Goal: Communication & Community: Participate in discussion

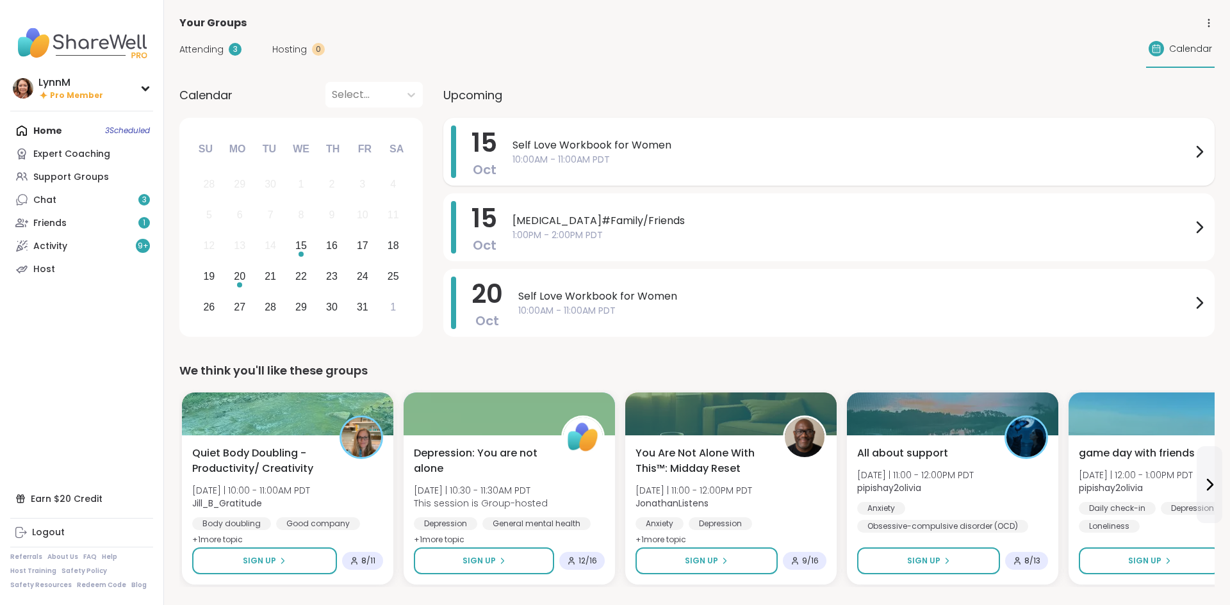
click at [1196, 150] on icon at bounding box center [1198, 151] width 15 height 15
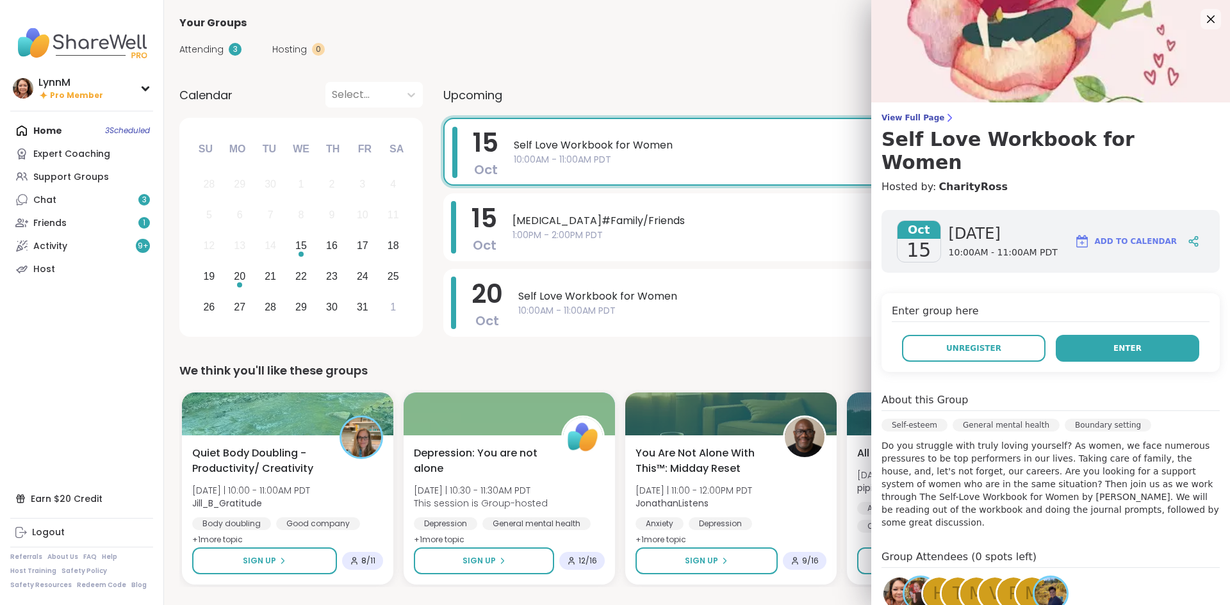
click at [1113, 335] on button "Enter" at bounding box center [1126, 348] width 143 height 27
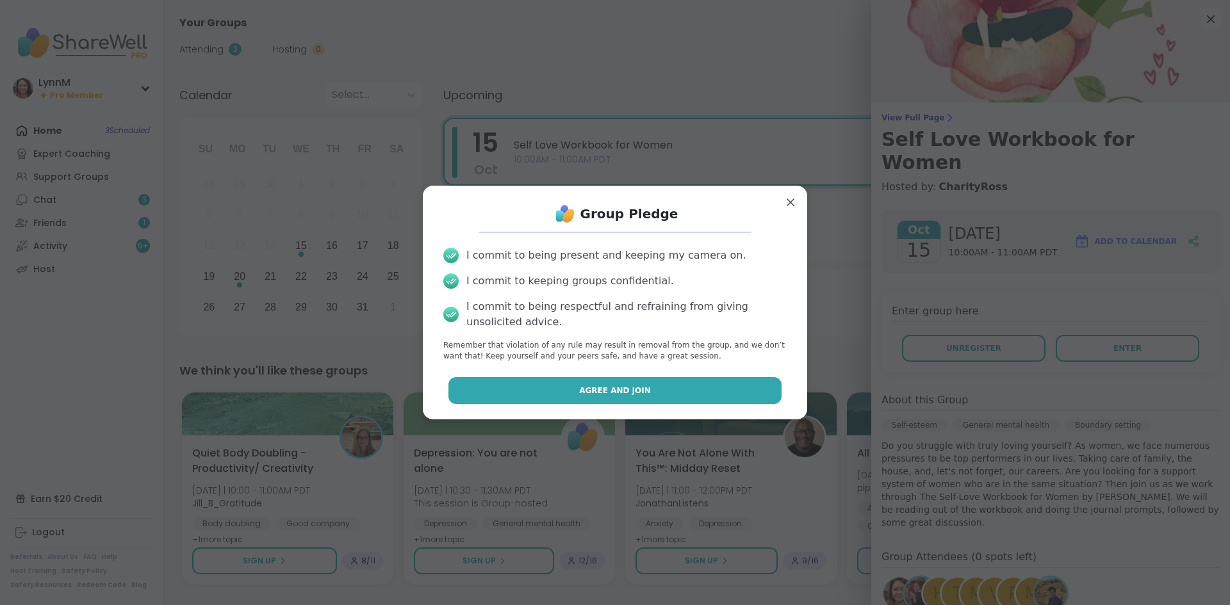
click at [578, 395] on button "Agree and Join" at bounding box center [615, 390] width 334 height 27
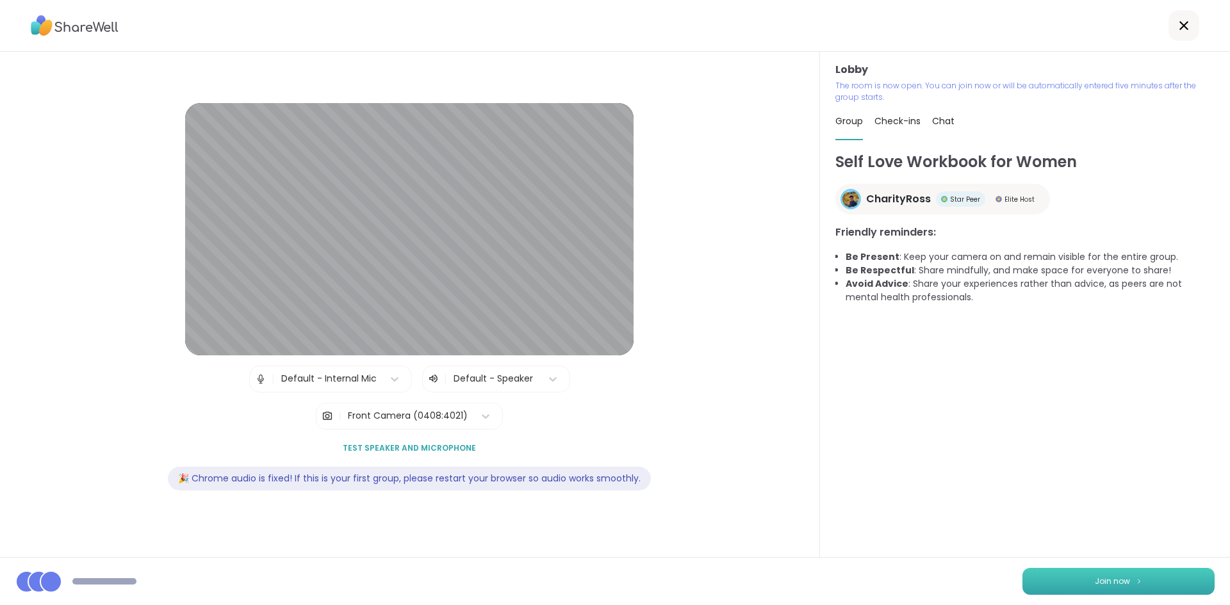
click at [1104, 580] on span "Join now" at bounding box center [1112, 582] width 35 height 12
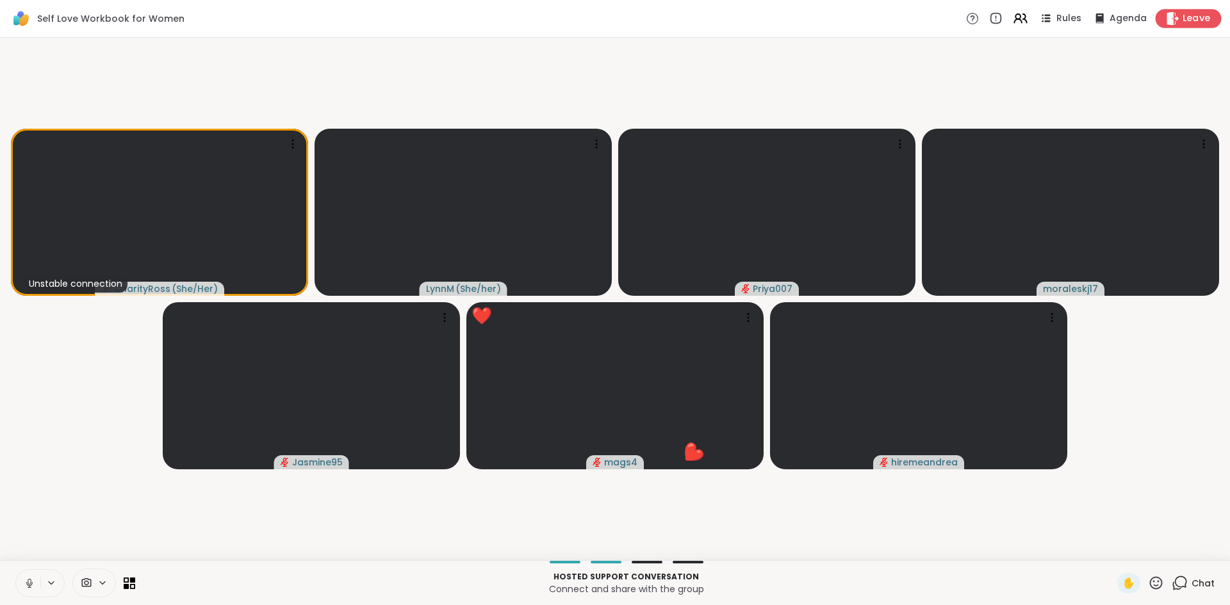
click at [1193, 20] on span "Leave" at bounding box center [1196, 18] width 28 height 13
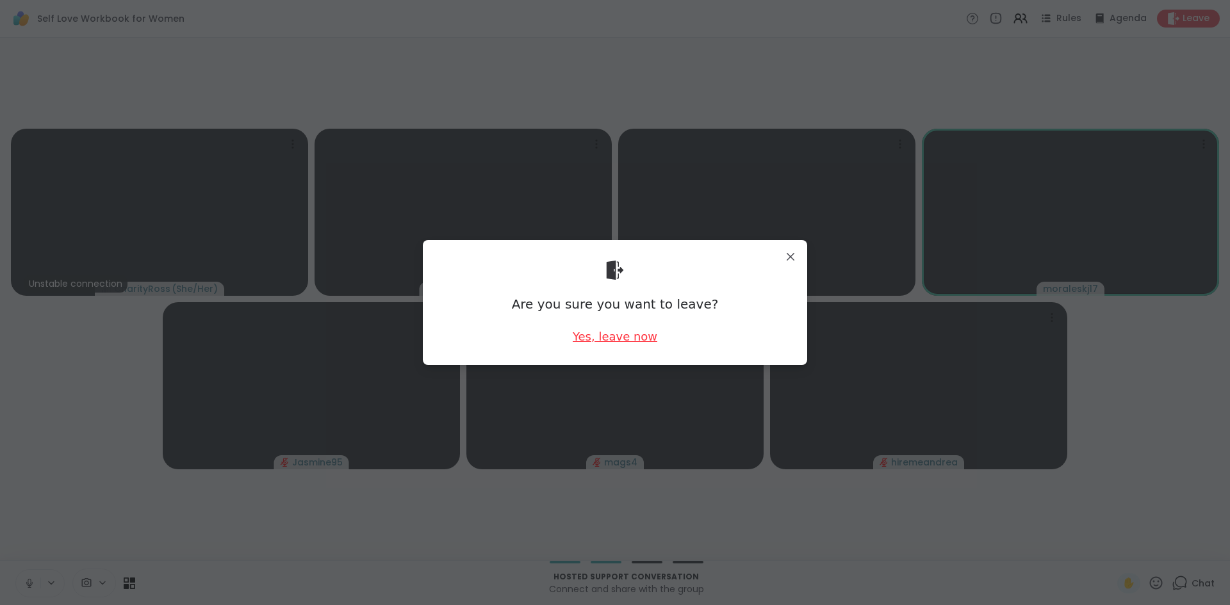
click at [652, 336] on div "Yes, leave now" at bounding box center [615, 337] width 85 height 16
